Goal: Register for event/course

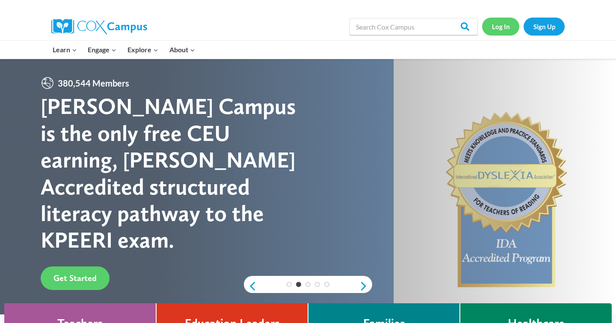
click at [502, 28] on link "Log In" at bounding box center [500, 27] width 37 height 18
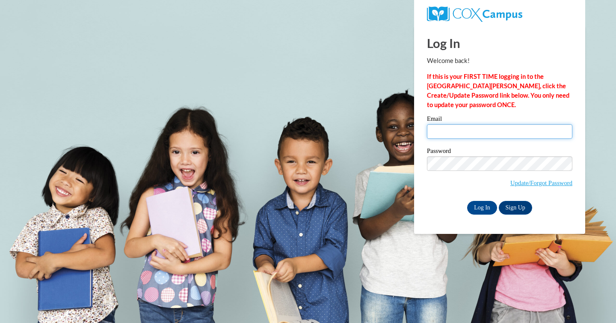
click at [459, 129] on input "Email" at bounding box center [500, 131] width 146 height 15
type input "christi.nakagawara@k12.hi.us"
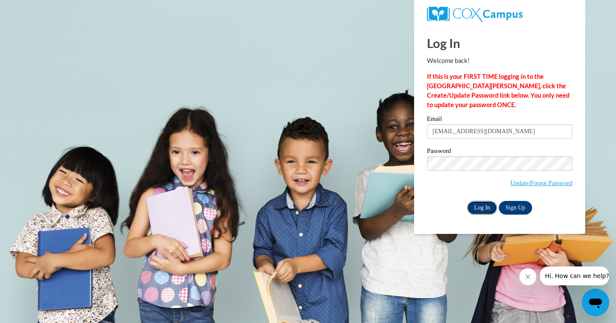
click at [487, 211] on input "Log In" at bounding box center [483, 208] width 30 height 14
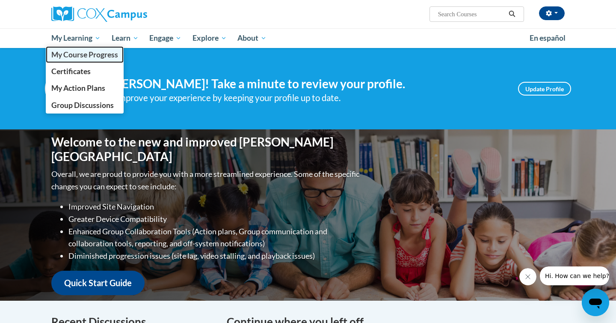
click at [73, 56] on span "My Course Progress" at bounding box center [84, 54] width 67 height 9
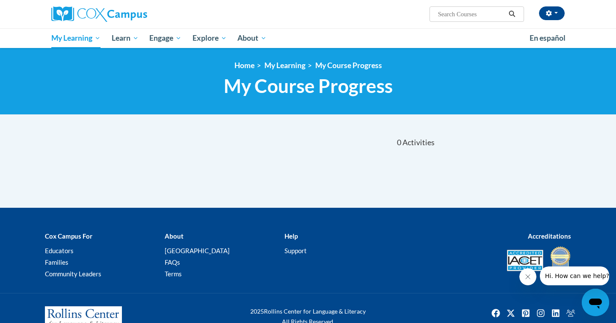
click at [468, 17] on input "Search..." at bounding box center [472, 14] width 68 height 10
type input "oral language is the foundation for literacy"
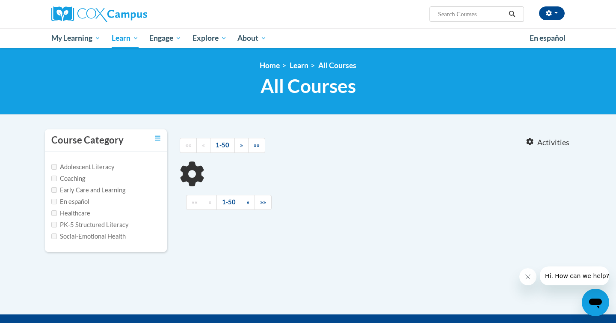
type input "oral language is the foundation for literacy"
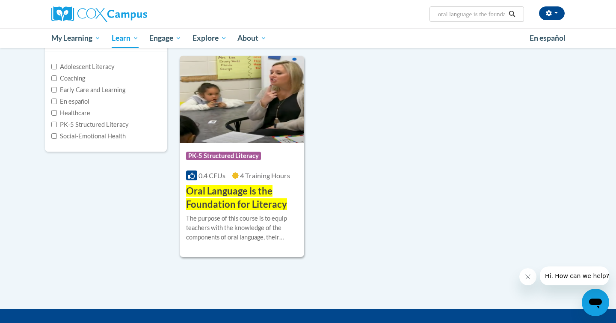
scroll to position [101, 0]
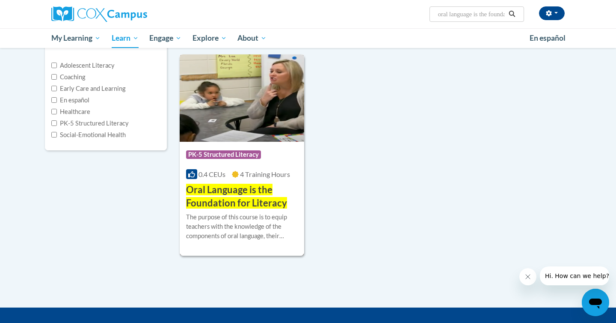
click at [256, 188] on span "Oral Language is the Foundation for Literacy" at bounding box center [236, 196] width 101 height 25
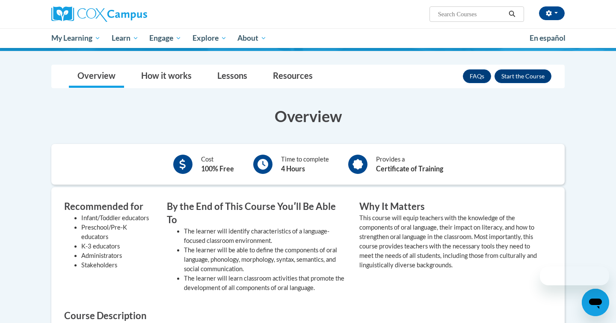
scroll to position [157, 0]
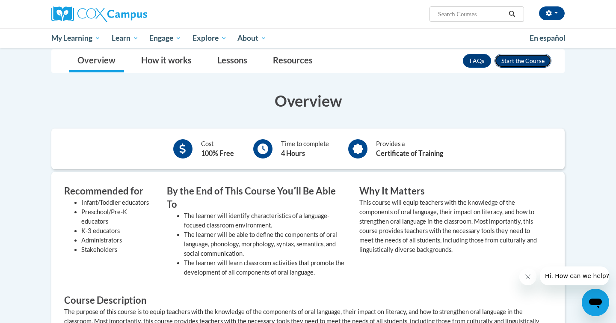
click at [515, 59] on button "Enroll" at bounding box center [523, 61] width 57 height 14
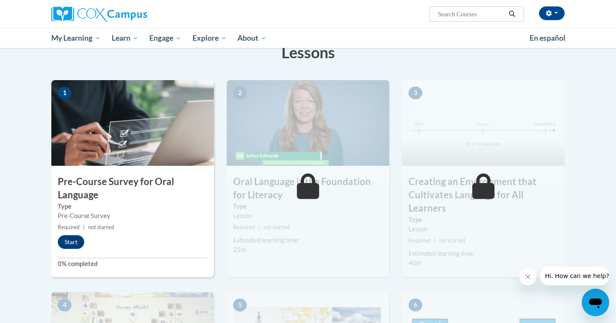
scroll to position [151, 0]
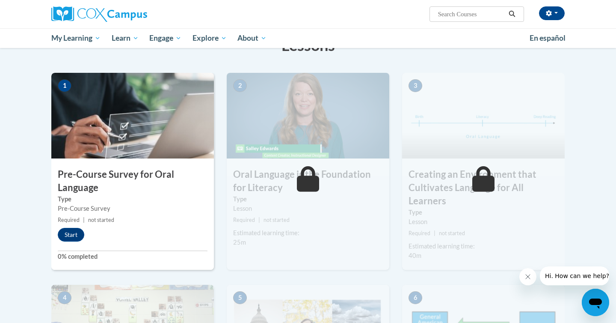
click at [146, 107] on img at bounding box center [132, 116] width 163 height 86
click at [68, 237] on button "Start" at bounding box center [71, 235] width 27 height 14
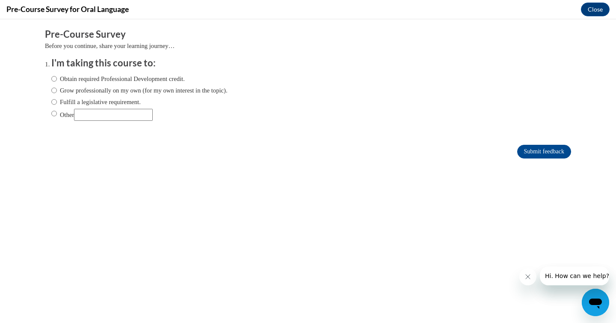
scroll to position [0, 0]
click at [55, 101] on input "Fulfill a legislative requirement." at bounding box center [54, 101] width 6 height 9
radio input "true"
click at [521, 151] on input "Submit feedback" at bounding box center [545, 152] width 54 height 14
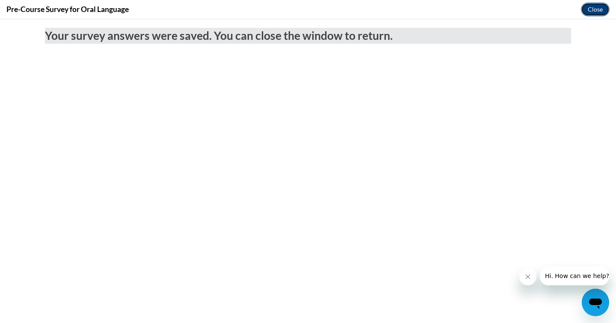
click at [593, 9] on button "Close" at bounding box center [595, 10] width 29 height 14
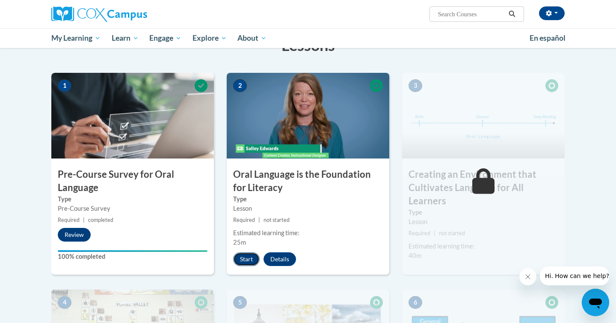
click at [246, 259] on button "Start" at bounding box center [246, 259] width 27 height 14
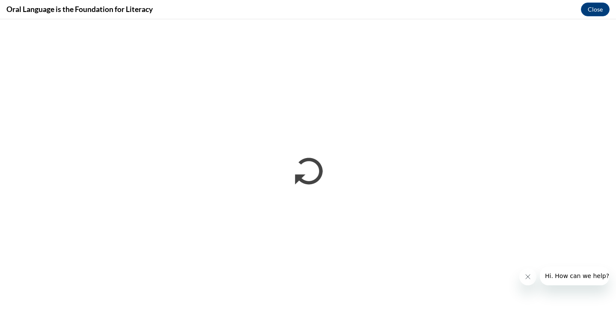
click at [531, 279] on icon "Close message from company" at bounding box center [528, 276] width 7 height 7
